Goal: Task Accomplishment & Management: Manage account settings

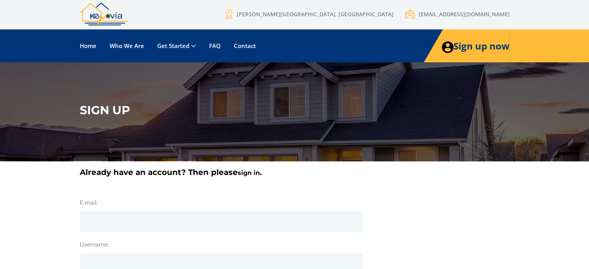
scroll to position [1, 0]
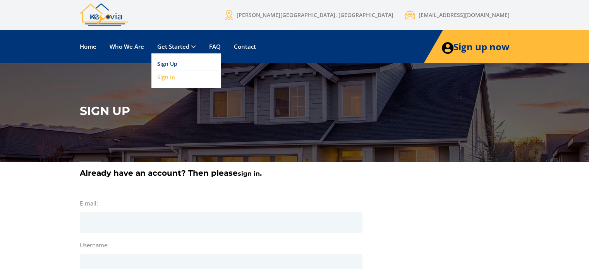
click at [170, 79] on link "Sign In" at bounding box center [186, 78] width 70 height 14
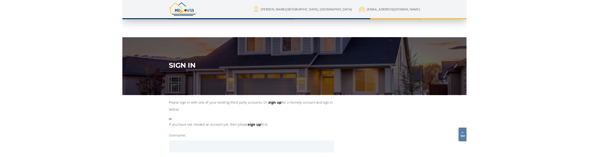
scroll to position [148, 0]
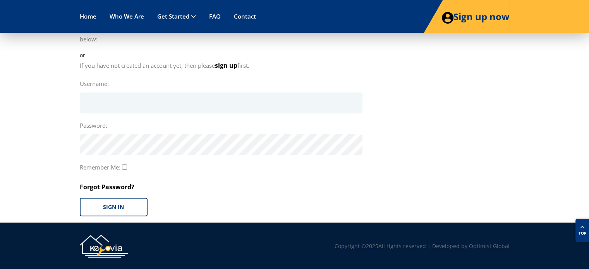
click at [128, 101] on input "Username:" at bounding box center [221, 103] width 283 height 21
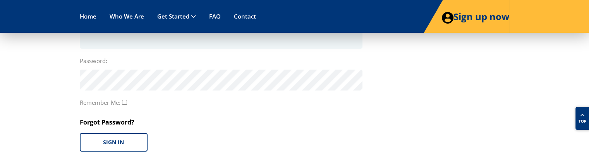
scroll to position [213, 0]
click at [110, 46] on input "Username:" at bounding box center [221, 37] width 283 height 21
type input "**********"
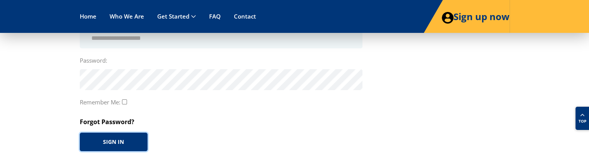
click at [105, 148] on button "Sign In" at bounding box center [114, 142] width 68 height 19
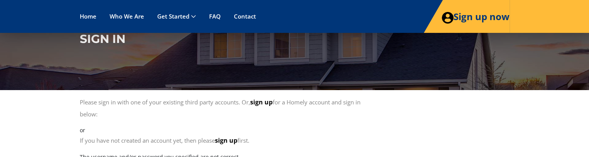
scroll to position [70, 0]
